Goal: Information Seeking & Learning: Learn about a topic

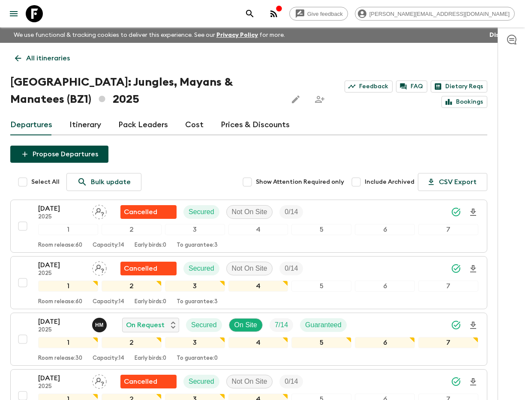
scroll to position [218, 0]
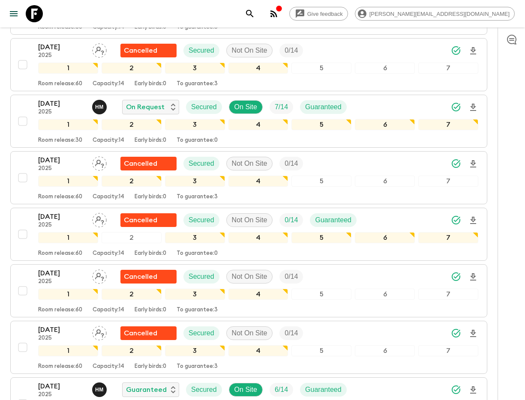
click at [253, 14] on icon "search adventures" at bounding box center [249, 13] width 7 height 7
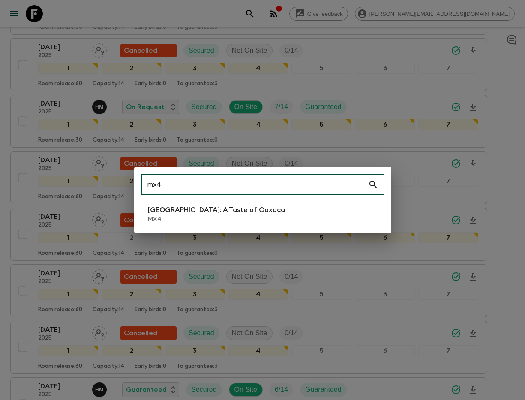
type input "mx4"
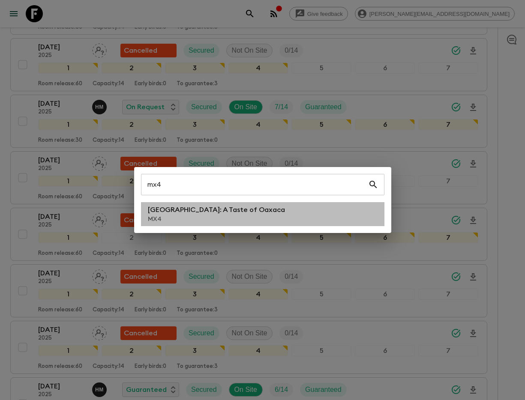
click at [202, 216] on p "MX4" at bounding box center [216, 219] width 137 height 9
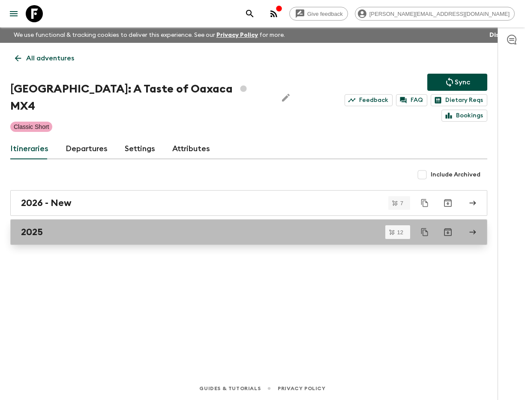
click at [201, 227] on div "2025" at bounding box center [240, 232] width 439 height 11
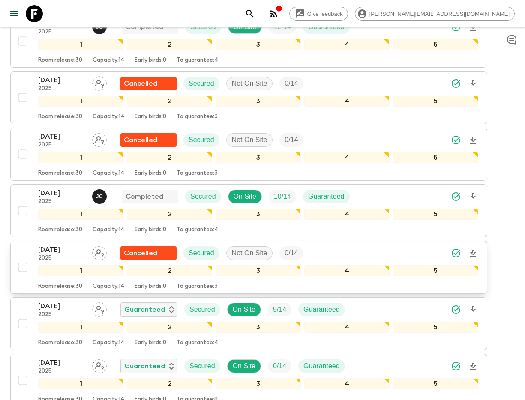
scroll to position [536, 0]
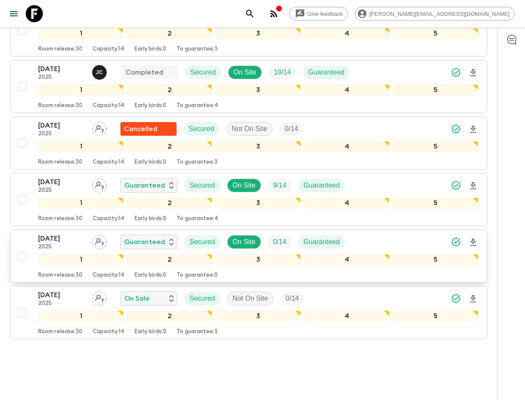
click at [61, 234] on p "[DATE]" at bounding box center [61, 239] width 47 height 10
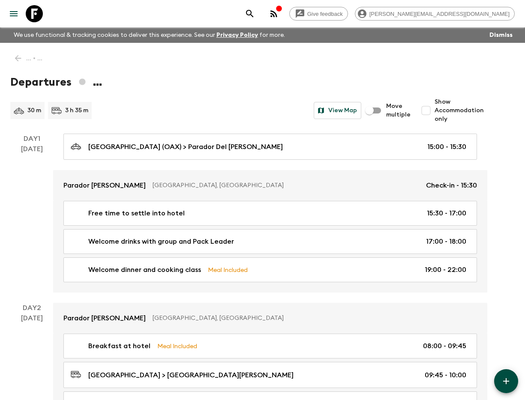
click at [419, 115] on input "Show Accommodation only" at bounding box center [426, 110] width 17 height 17
checkbox input "true"
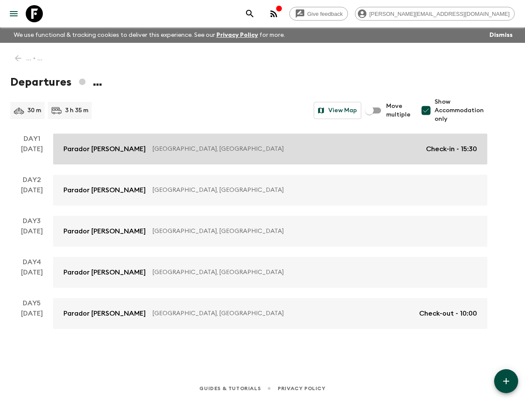
click at [115, 139] on link "Parador Del [PERSON_NAME][GEOGRAPHIC_DATA], [GEOGRAPHIC_DATA] Check-in - 15:30" at bounding box center [270, 149] width 434 height 31
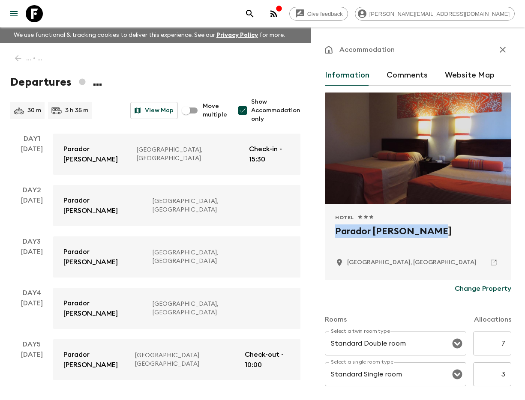
drag, startPoint x: 337, startPoint y: 230, endPoint x: 443, endPoint y: 234, distance: 106.8
click at [450, 236] on h2 "Parador [PERSON_NAME]" at bounding box center [418, 238] width 166 height 27
copy h2 "Parador [PERSON_NAME]"
